Goal: Navigation & Orientation: Understand site structure

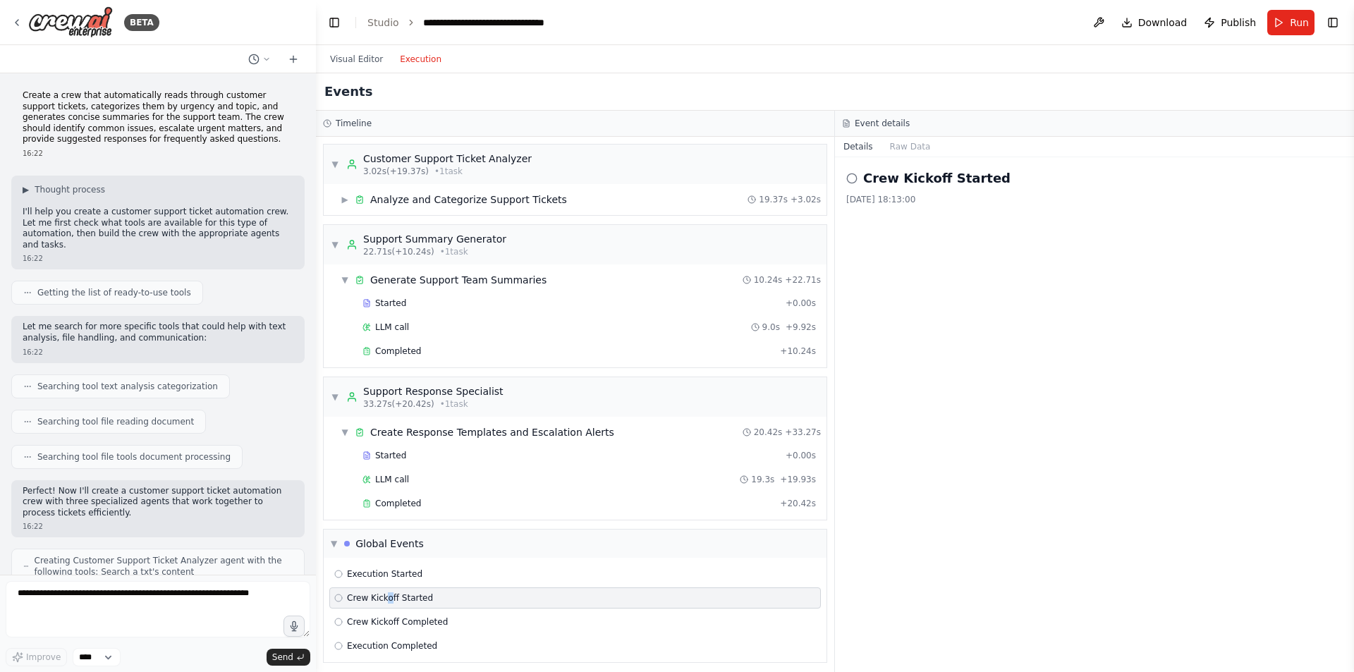
scroll to position [8, 0]
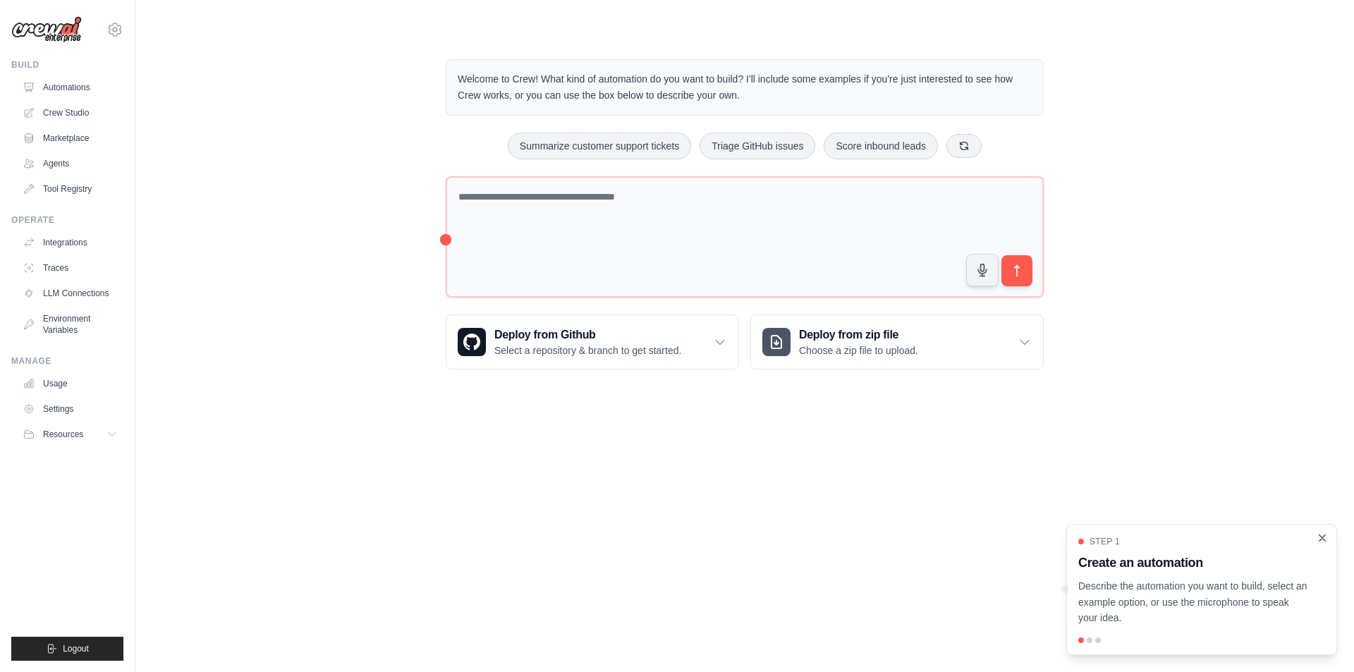
click at [1325, 538] on icon "Close walkthrough" at bounding box center [1322, 538] width 13 height 13
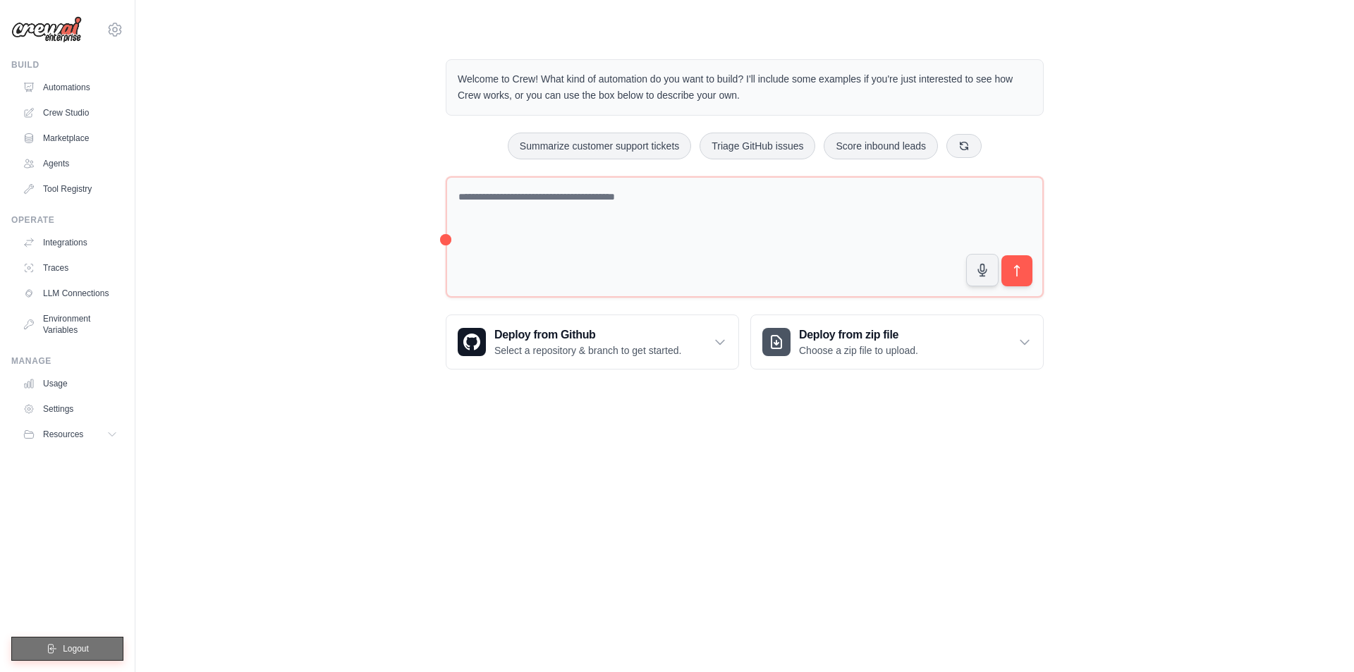
click at [100, 652] on button "Logout" at bounding box center [67, 649] width 112 height 24
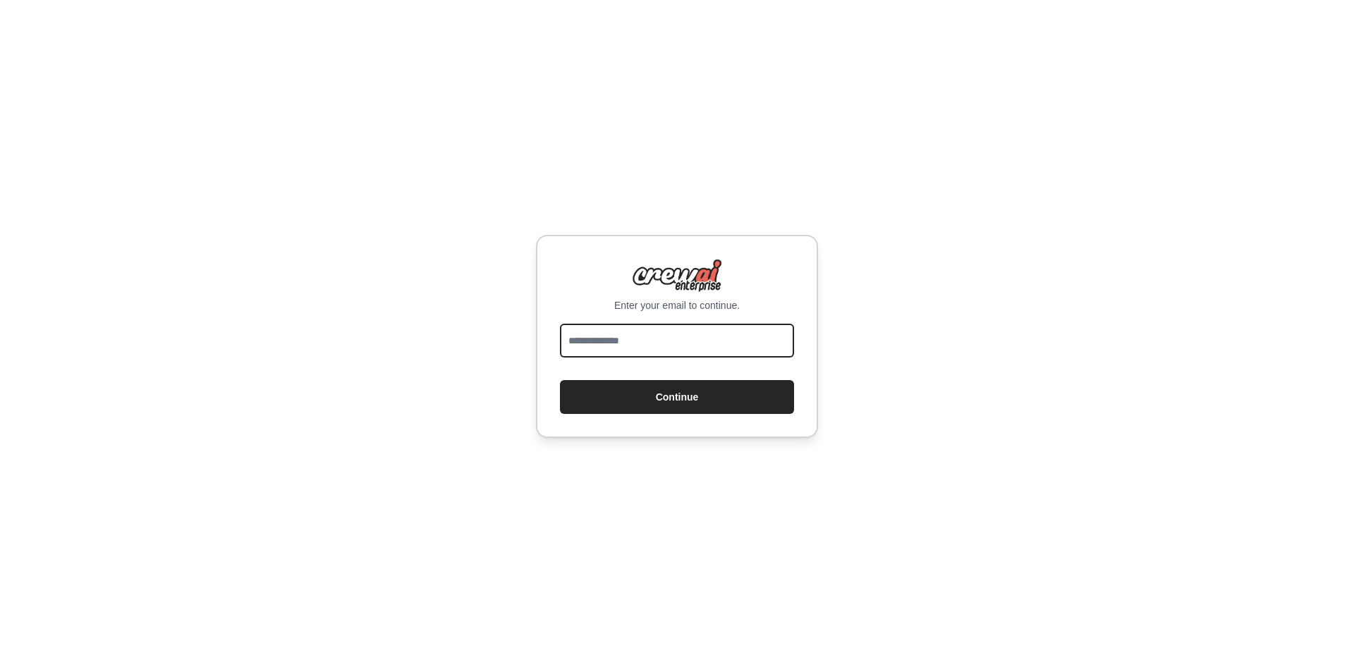
click at [582, 342] on input "email" at bounding box center [677, 341] width 234 height 34
click at [548, 174] on div "Enter your email to continue. Continue" at bounding box center [677, 336] width 1354 height 672
click at [656, 355] on input "email" at bounding box center [677, 341] width 234 height 34
click at [513, 220] on div "Enter your email to continue. Continue" at bounding box center [677, 336] width 1354 height 672
drag, startPoint x: 613, startPoint y: 357, endPoint x: 609, endPoint y: 350, distance: 8.2
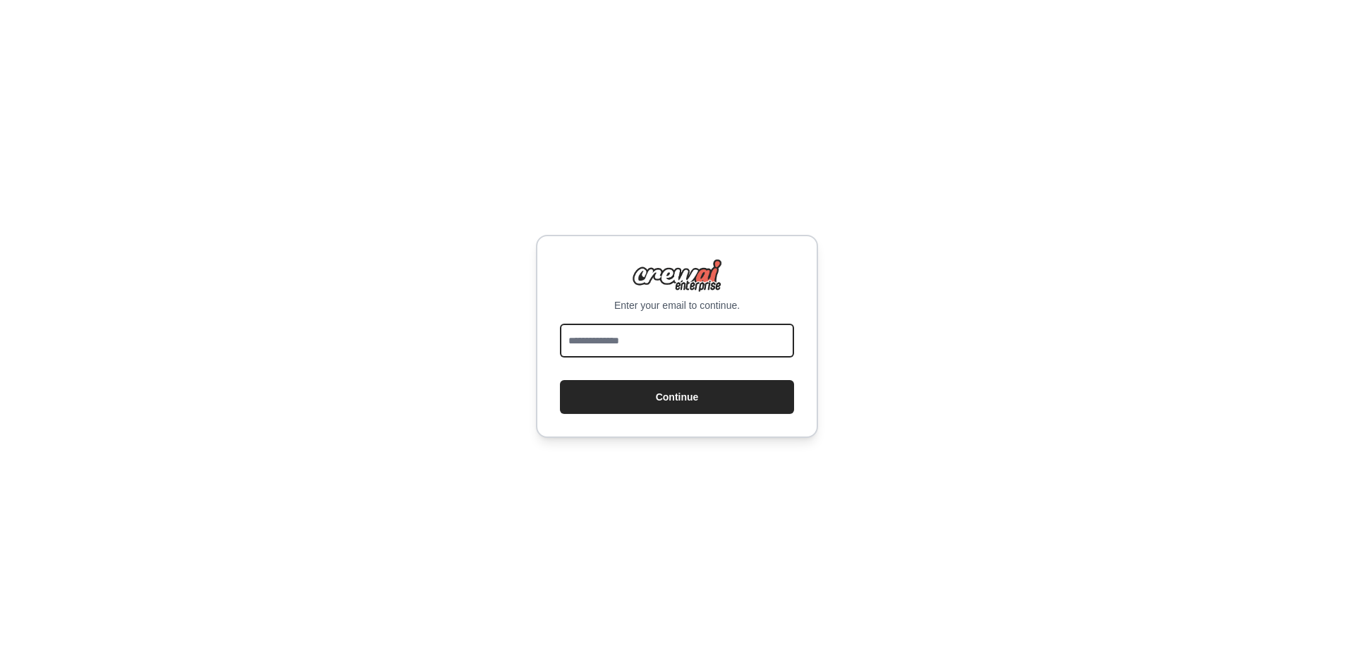
click at [613, 357] on input "email" at bounding box center [677, 341] width 234 height 34
click at [643, 343] on input "email" at bounding box center [677, 341] width 234 height 34
type input "**********"
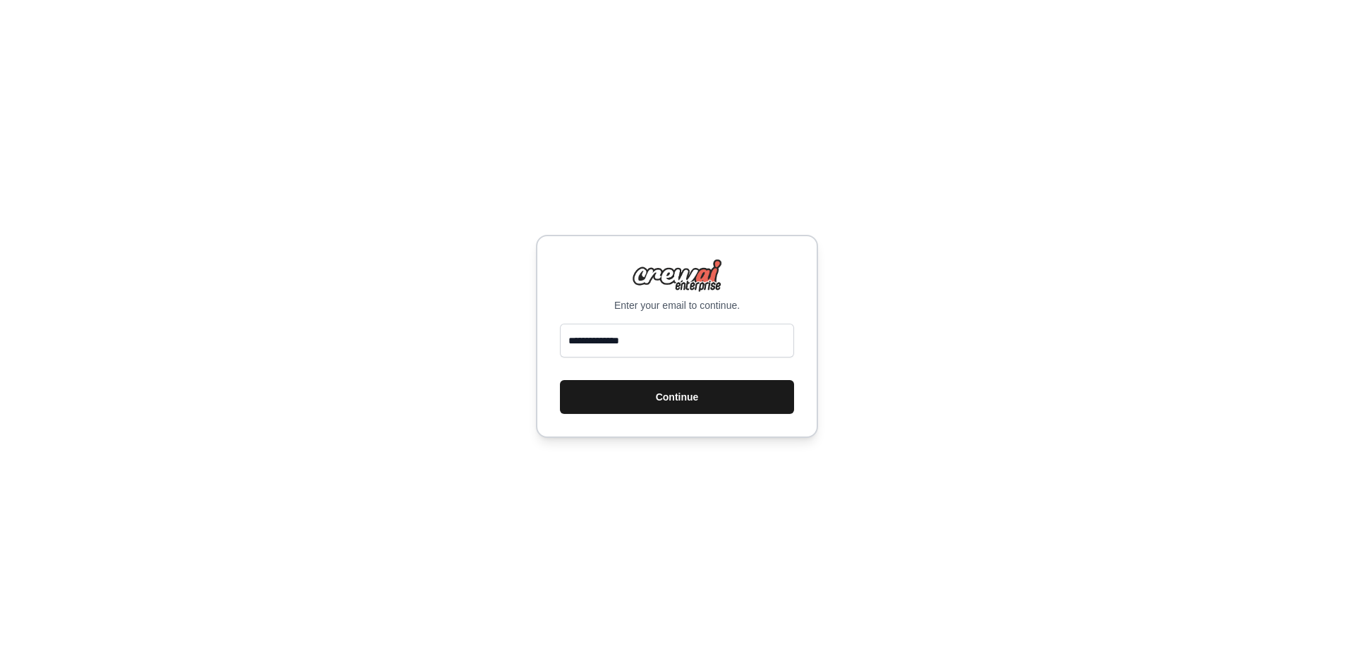
click at [656, 398] on button "Continue" at bounding box center [677, 397] width 234 height 34
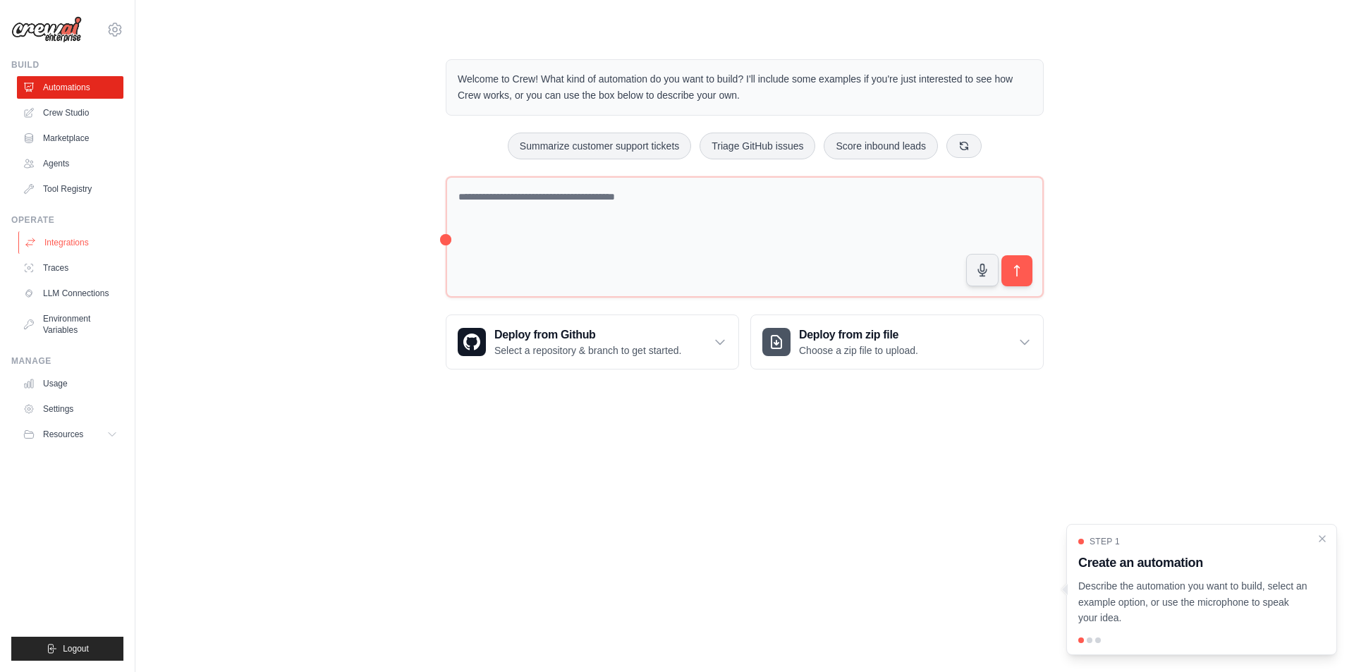
click at [63, 244] on link "Integrations" at bounding box center [71, 242] width 106 height 23
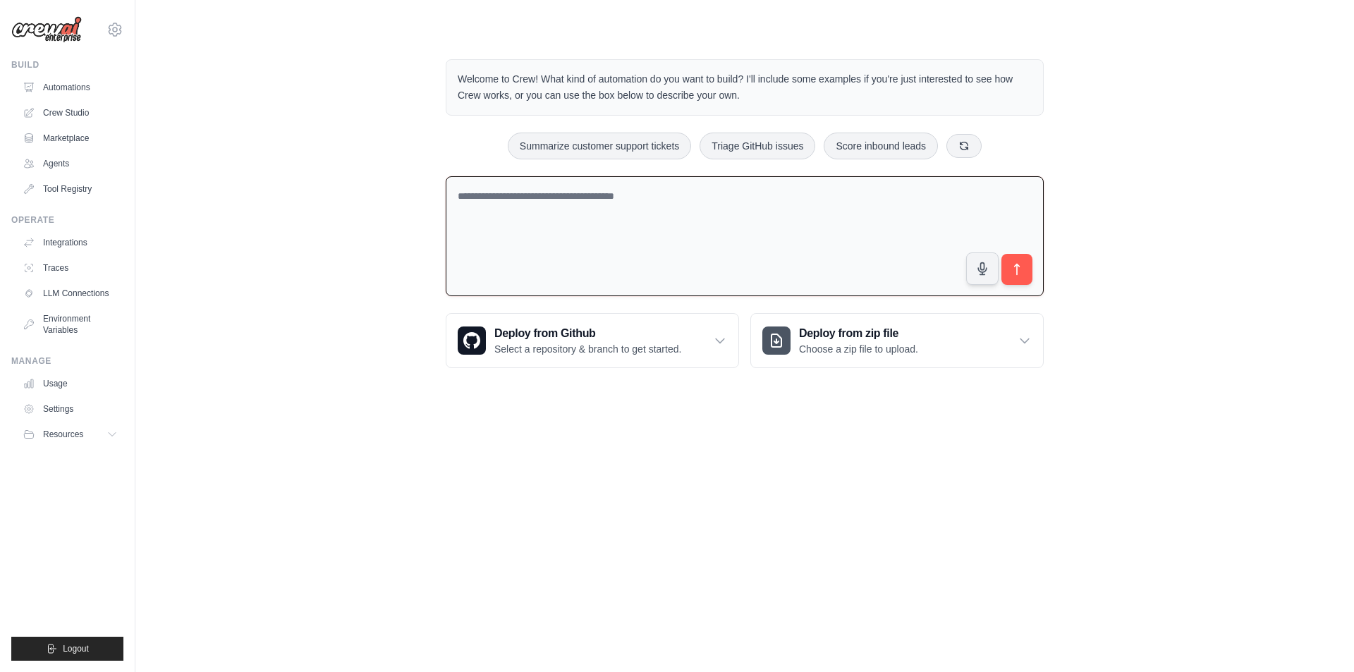
click at [499, 216] on textarea at bounding box center [745, 236] width 598 height 121
click at [1175, 39] on div "Welcome to Crew! What kind of automation do you want to build? I'll include som…" at bounding box center [744, 214] width 1173 height 354
click at [66, 139] on link "Marketplace" at bounding box center [71, 138] width 106 height 23
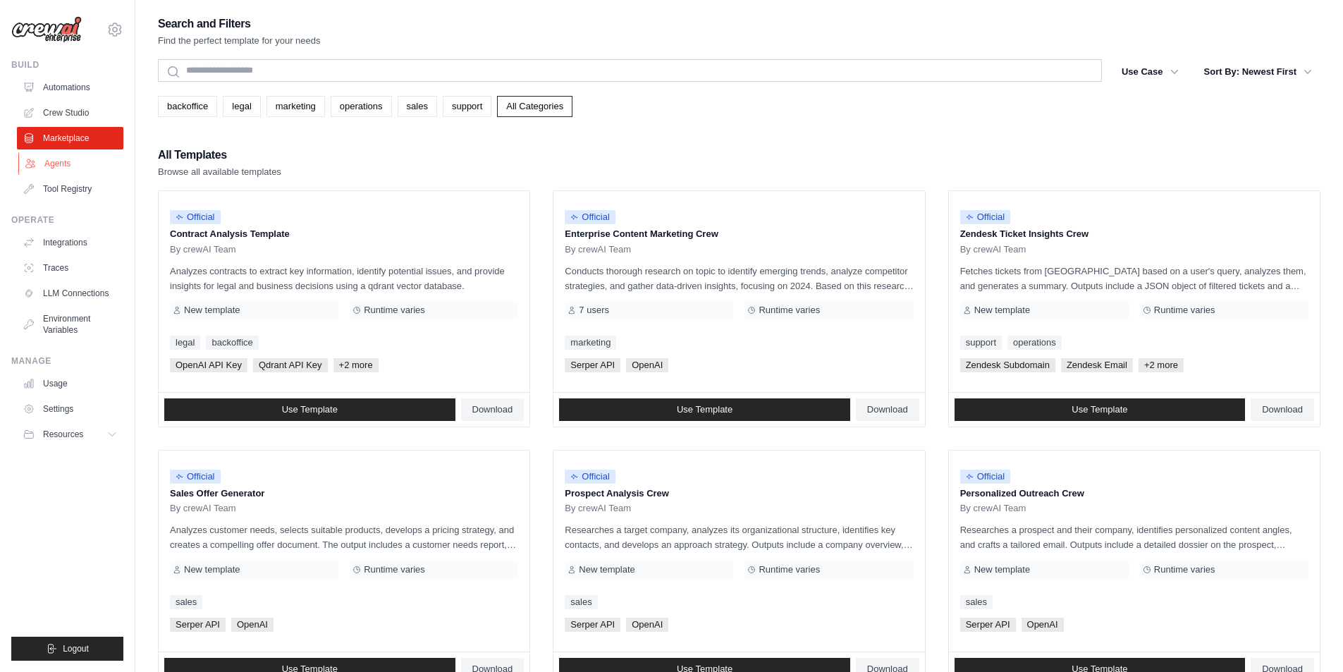
click at [70, 167] on link "Agents" at bounding box center [71, 163] width 106 height 23
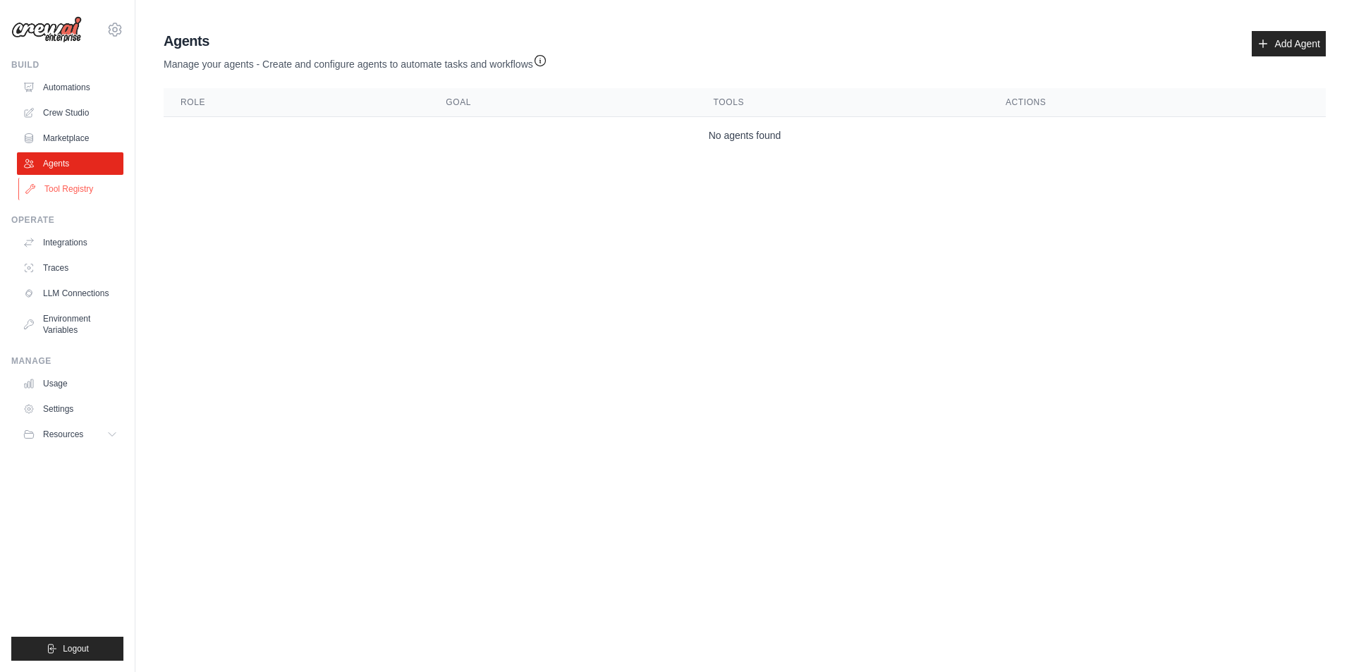
click at [73, 188] on link "Tool Registry" at bounding box center [71, 189] width 106 height 23
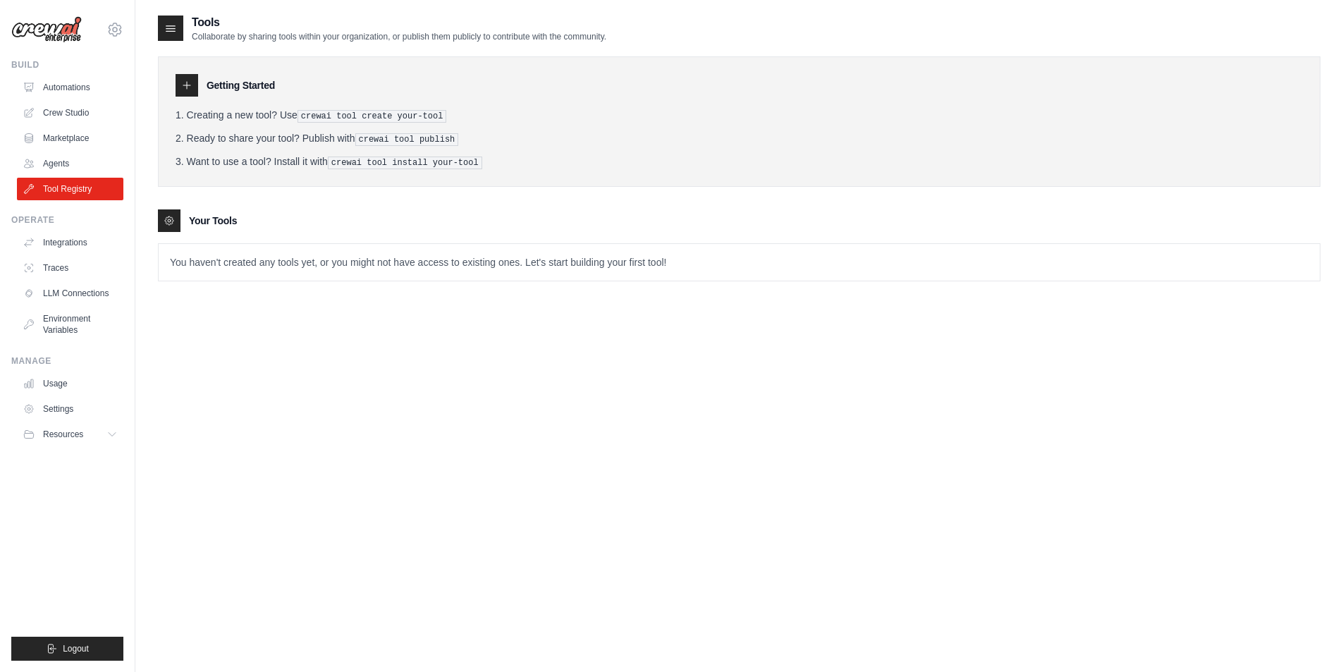
click at [176, 256] on p "You haven't created any tools yet, or you might not have access to existing one…" at bounding box center [739, 262] width 1161 height 37
click at [87, 246] on link "Integrations" at bounding box center [71, 242] width 106 height 23
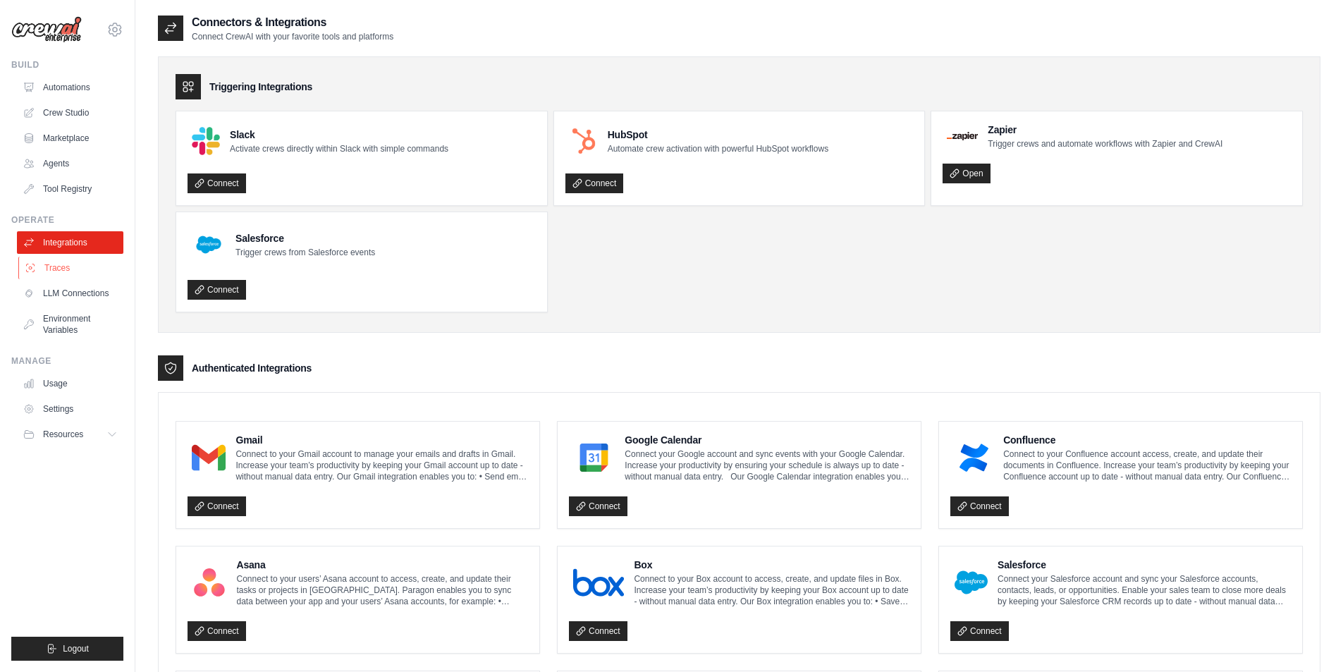
click at [75, 267] on link "Traces" at bounding box center [71, 268] width 106 height 23
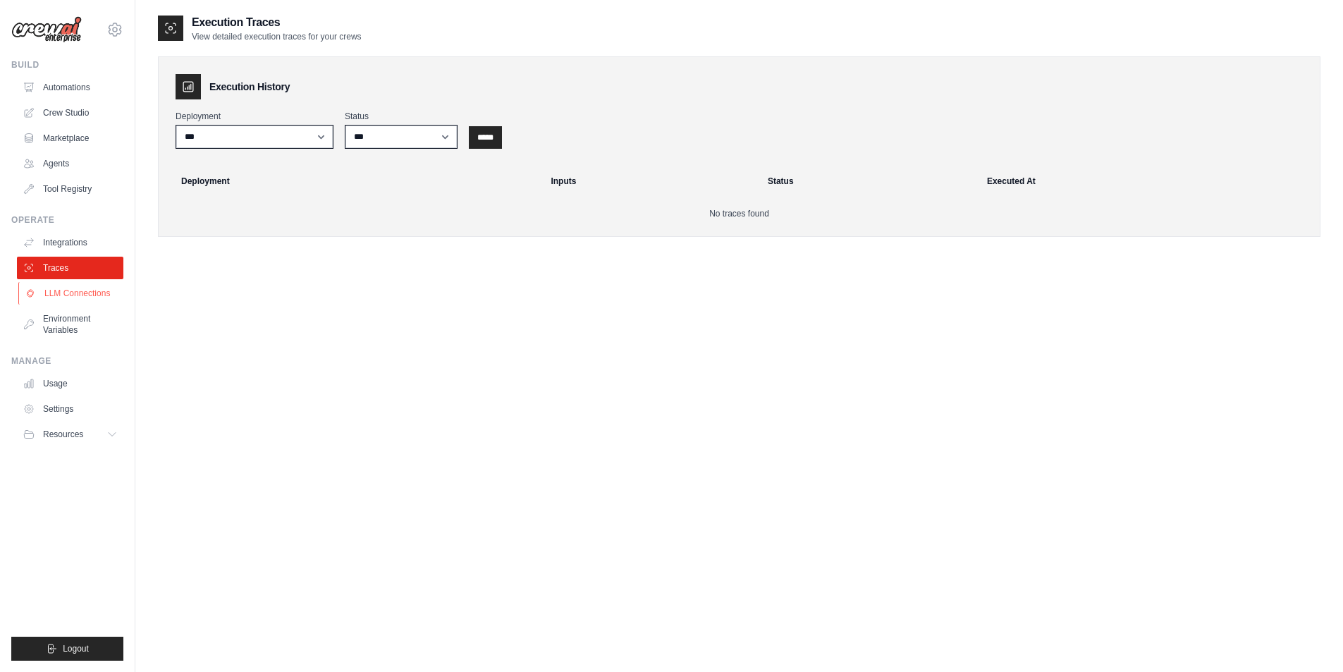
click at [72, 295] on link "LLM Connections" at bounding box center [71, 293] width 106 height 23
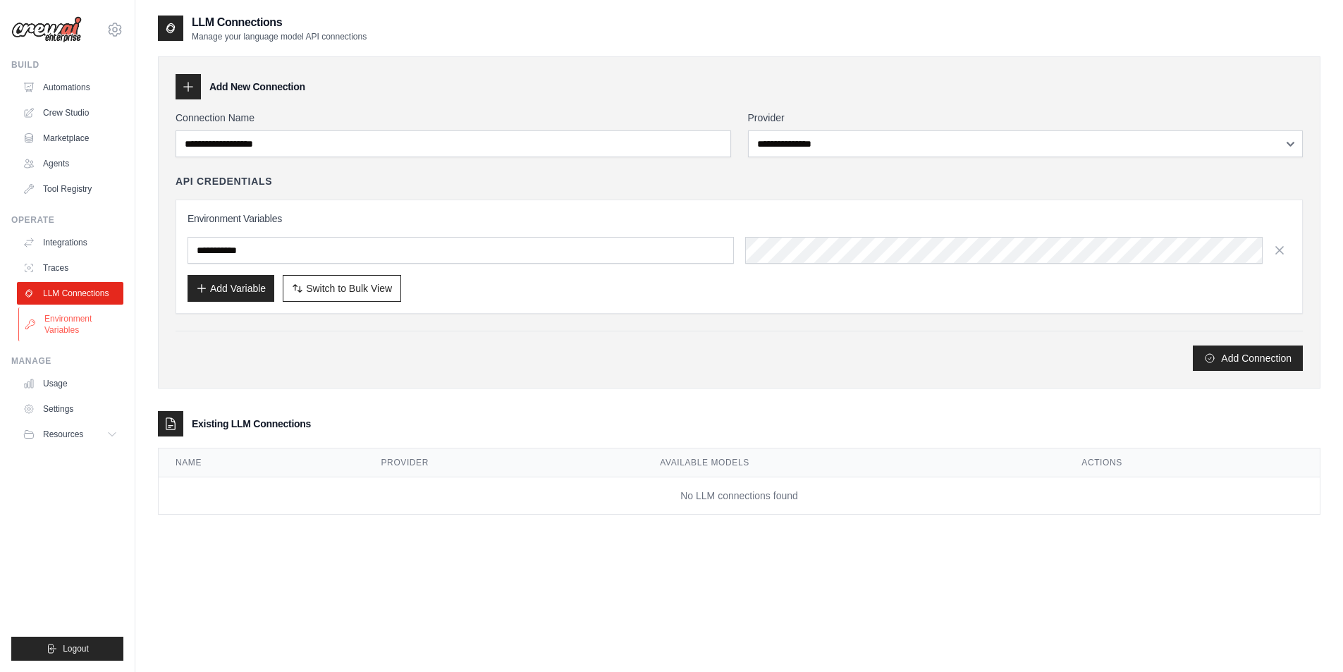
click at [78, 317] on link "Environment Variables" at bounding box center [71, 324] width 106 height 34
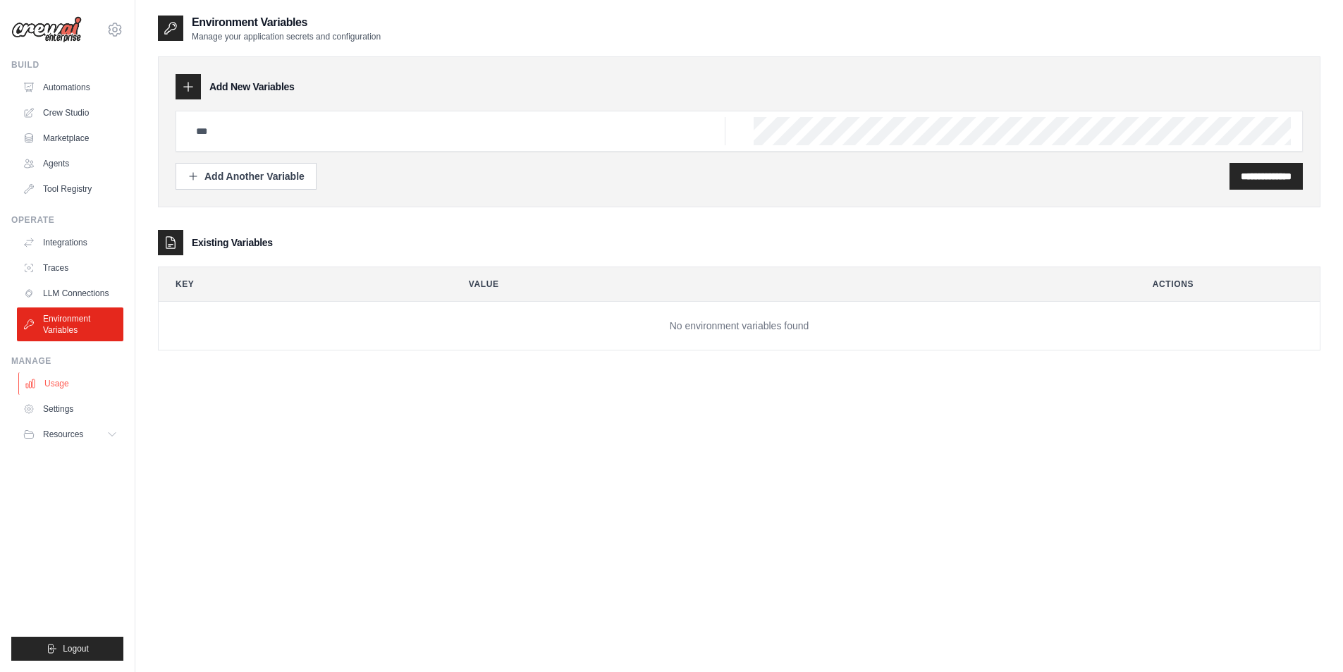
click at [51, 389] on link "Usage" at bounding box center [71, 383] width 106 height 23
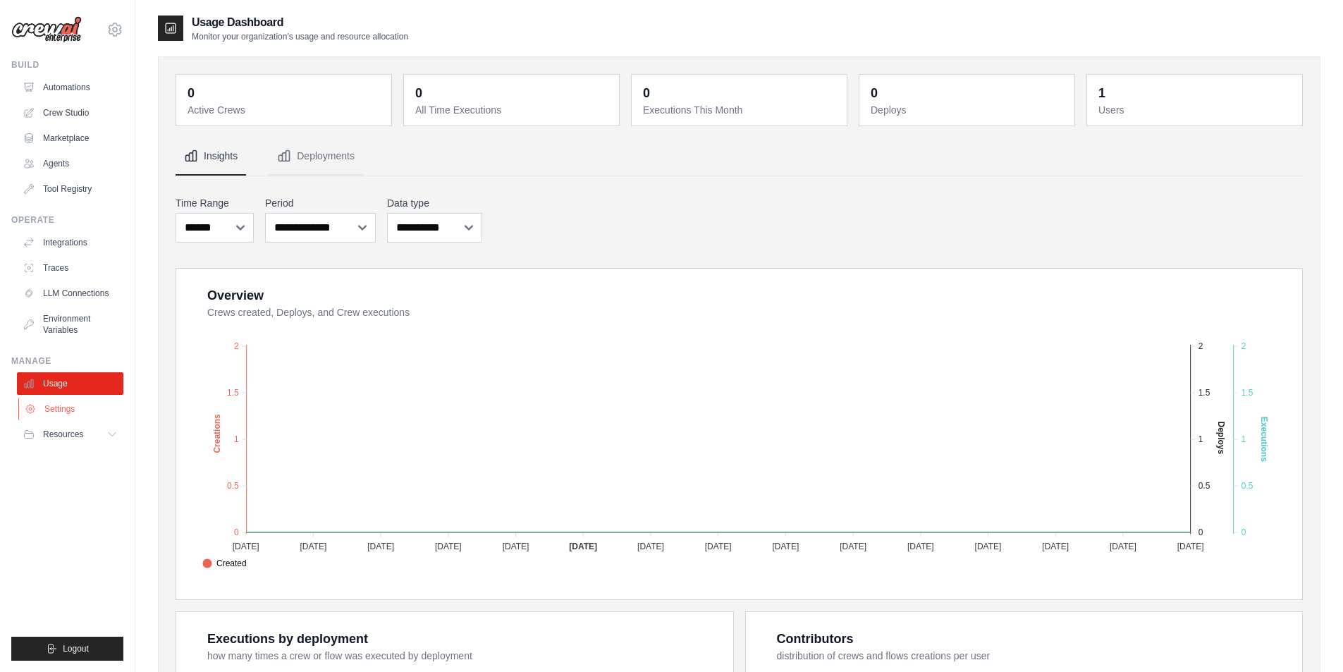
click at [53, 403] on link "Settings" at bounding box center [71, 409] width 106 height 23
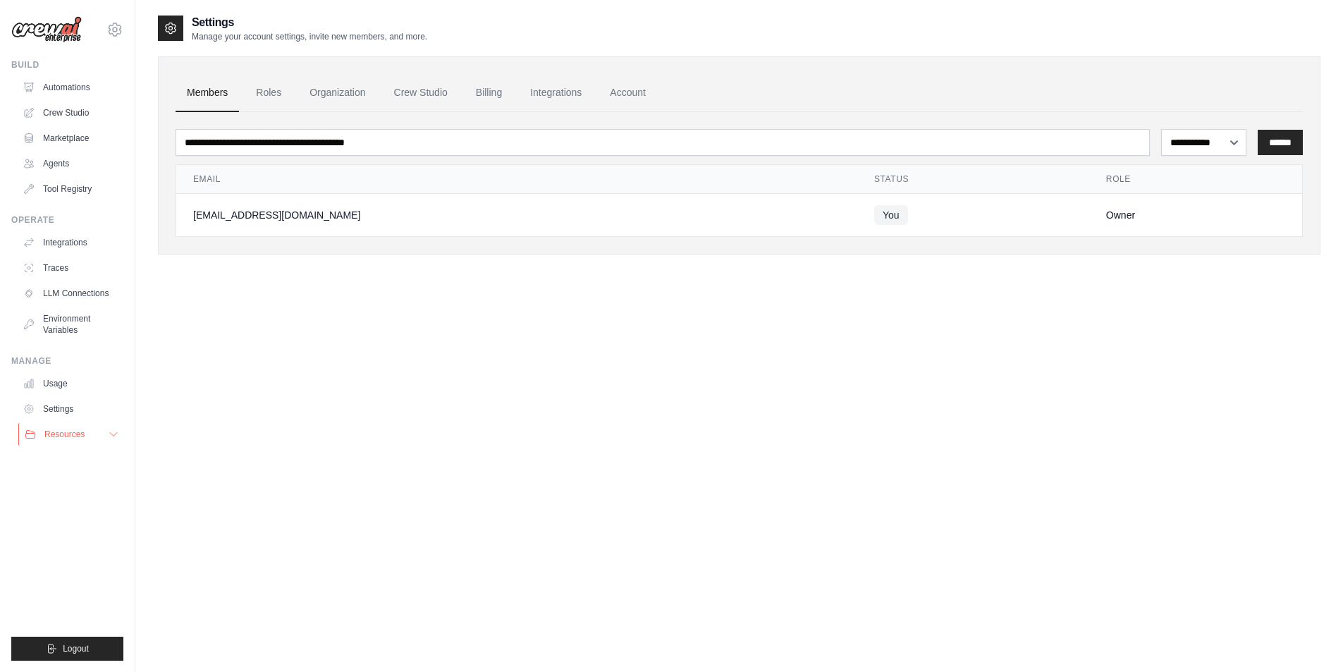
click at [58, 427] on button "Resources" at bounding box center [71, 434] width 106 height 23
click at [64, 456] on span "Documentation" at bounding box center [78, 458] width 57 height 11
